Goal: Information Seeking & Learning: Check status

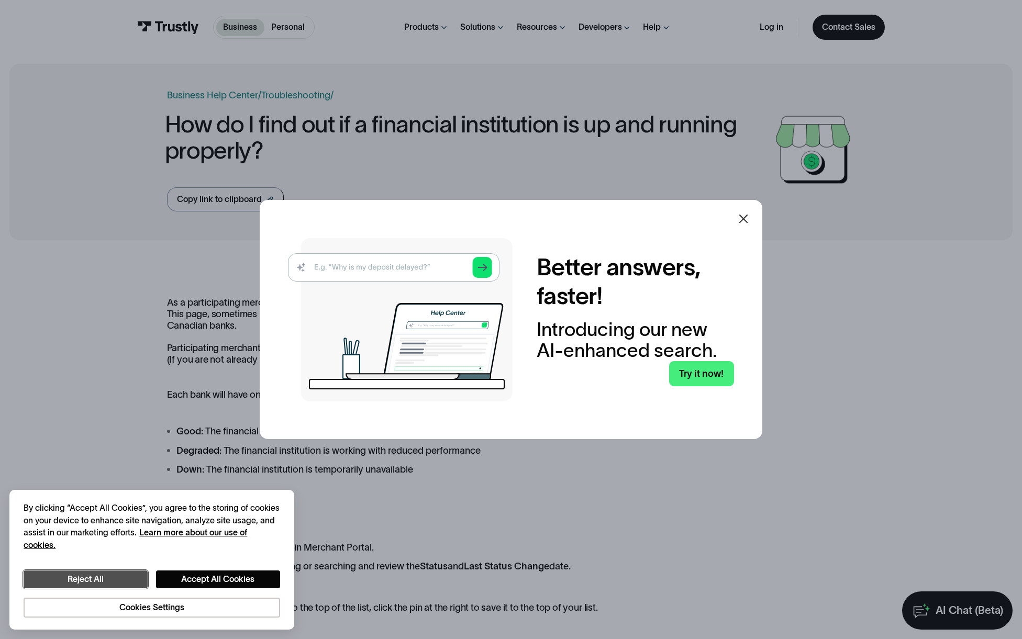
click at [61, 579] on button "Reject All" at bounding box center [86, 580] width 124 height 18
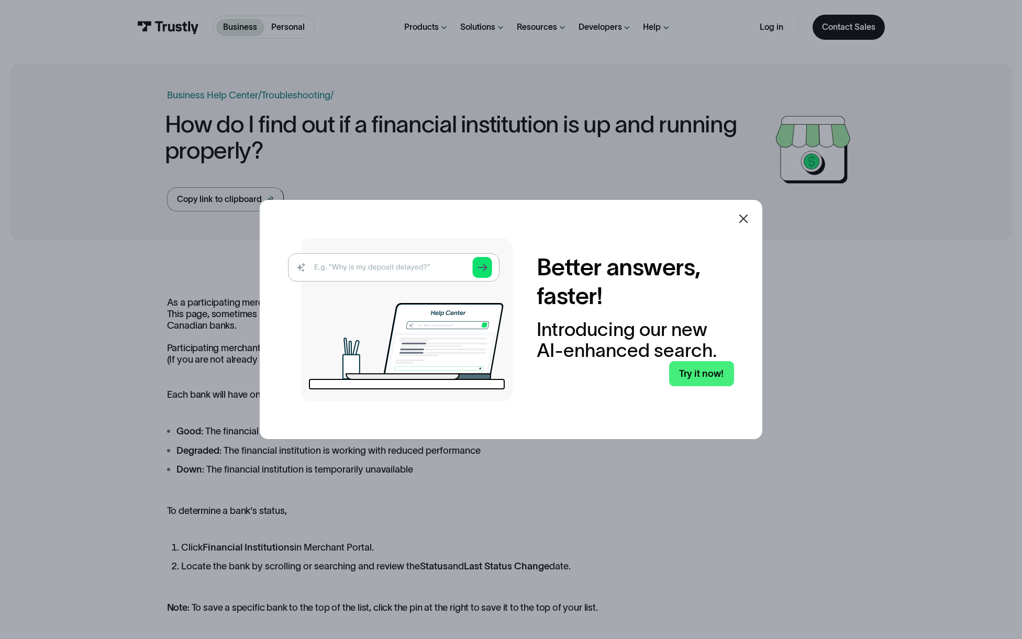
click at [747, 220] on icon at bounding box center [743, 219] width 13 height 13
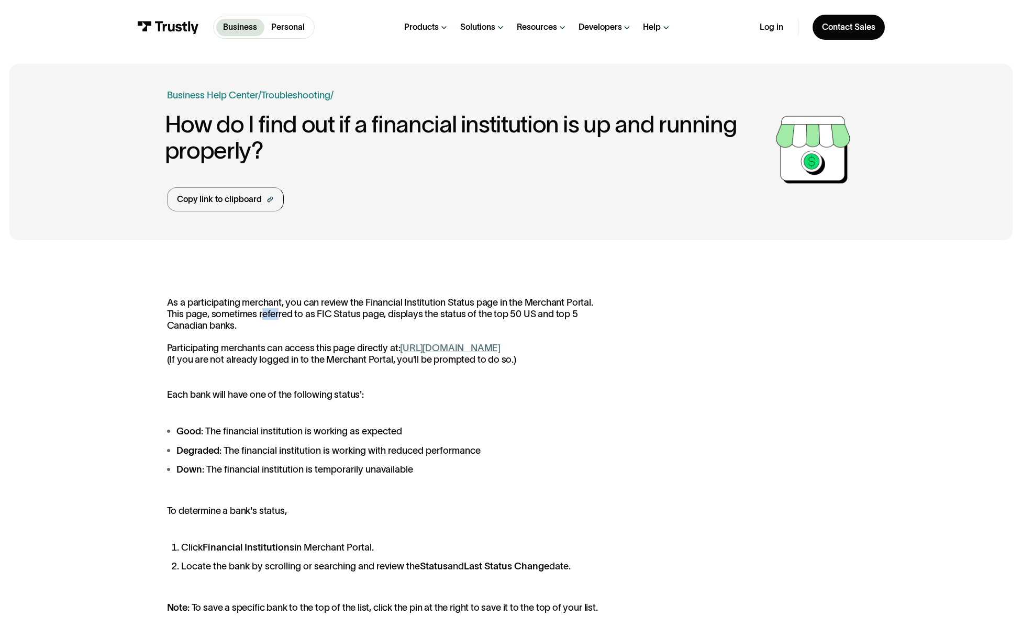
drag, startPoint x: 263, startPoint y: 314, endPoint x: 306, endPoint y: 314, distance: 43.5
click at [306, 314] on p "As a participating merchant, you can review the Financial Institution Status pa…" at bounding box center [388, 331] width 443 height 69
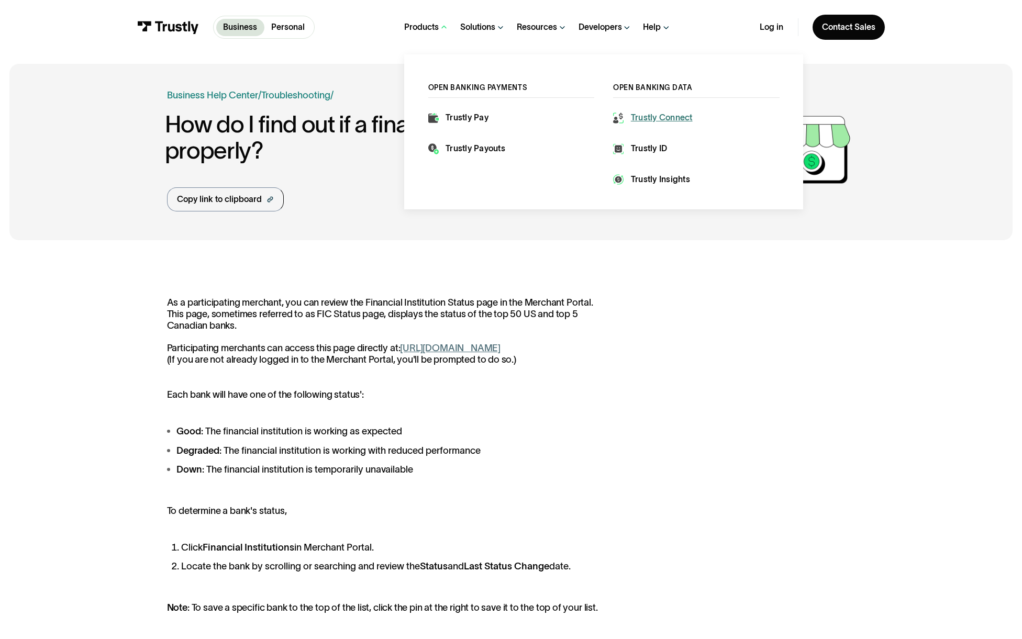
click at [659, 119] on div "Trustly Connect" at bounding box center [662, 118] width 62 height 12
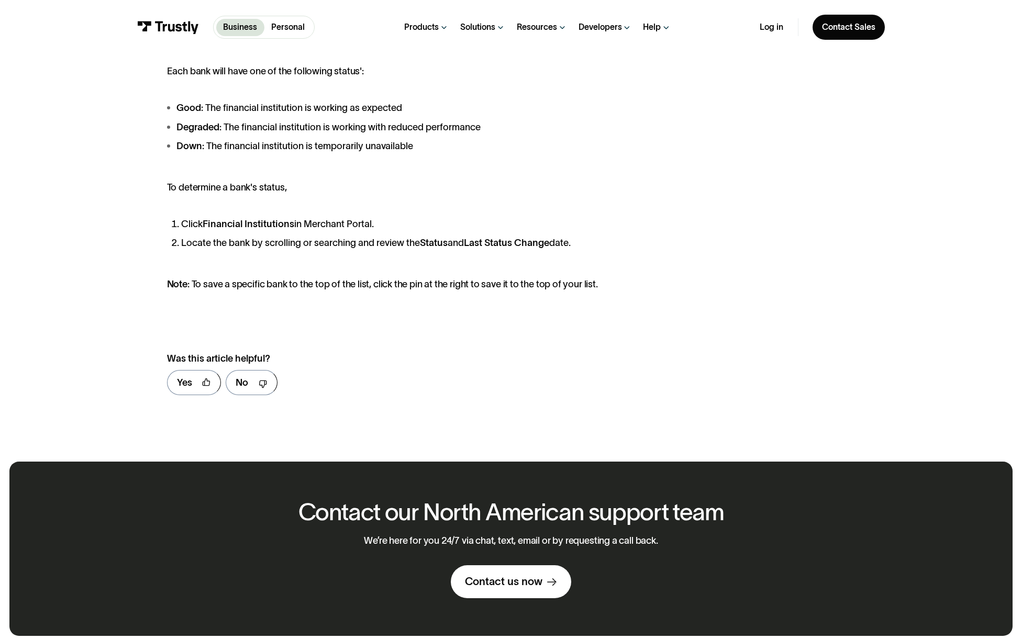
scroll to position [157, 0]
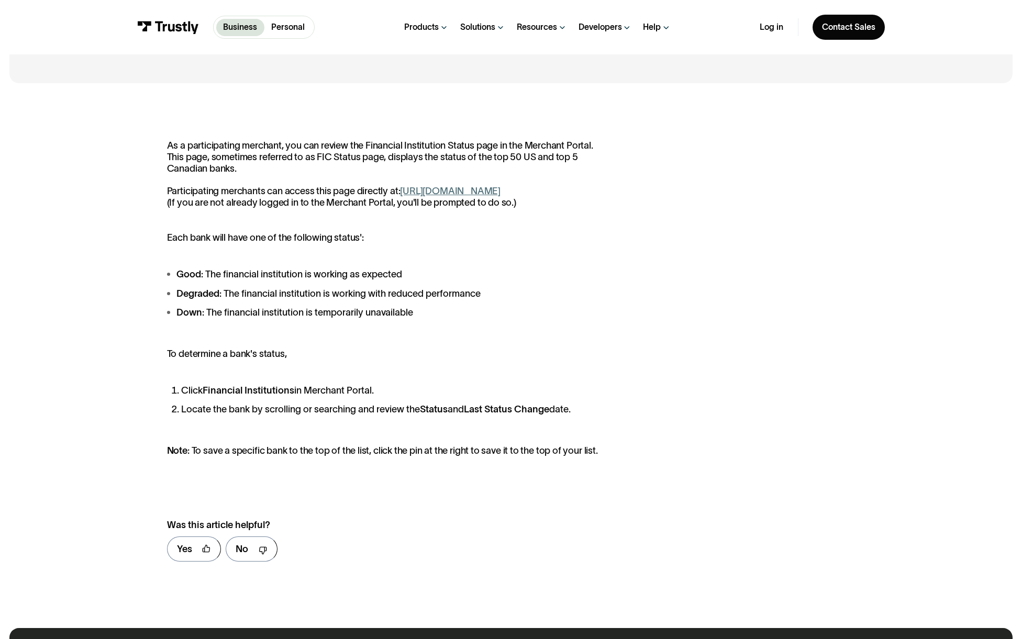
click at [432, 191] on link "[URL][DOMAIN_NAME]" at bounding box center [450, 190] width 101 height 11
